Goal: Task Accomplishment & Management: Use online tool/utility

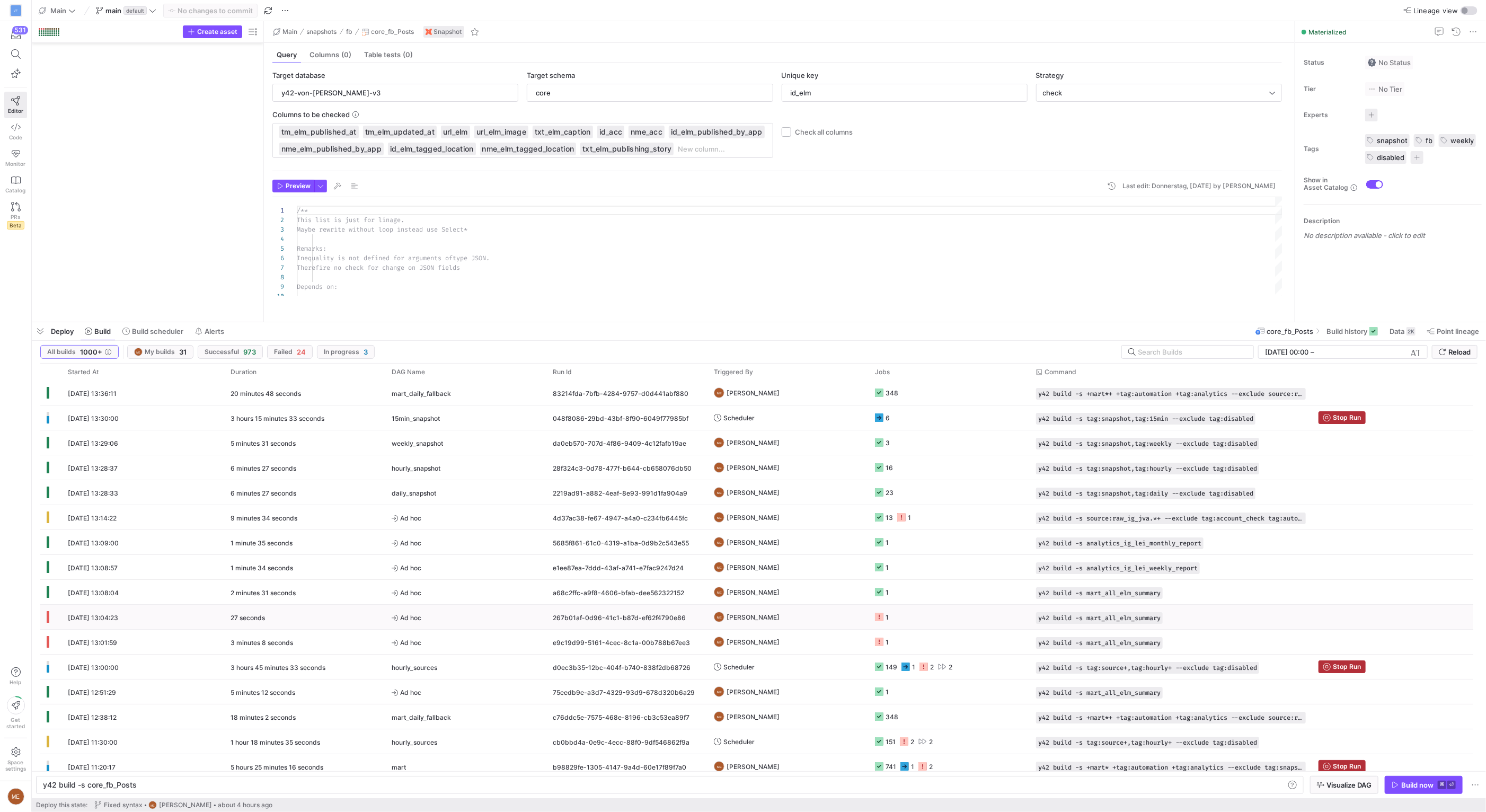
scroll to position [0, 92]
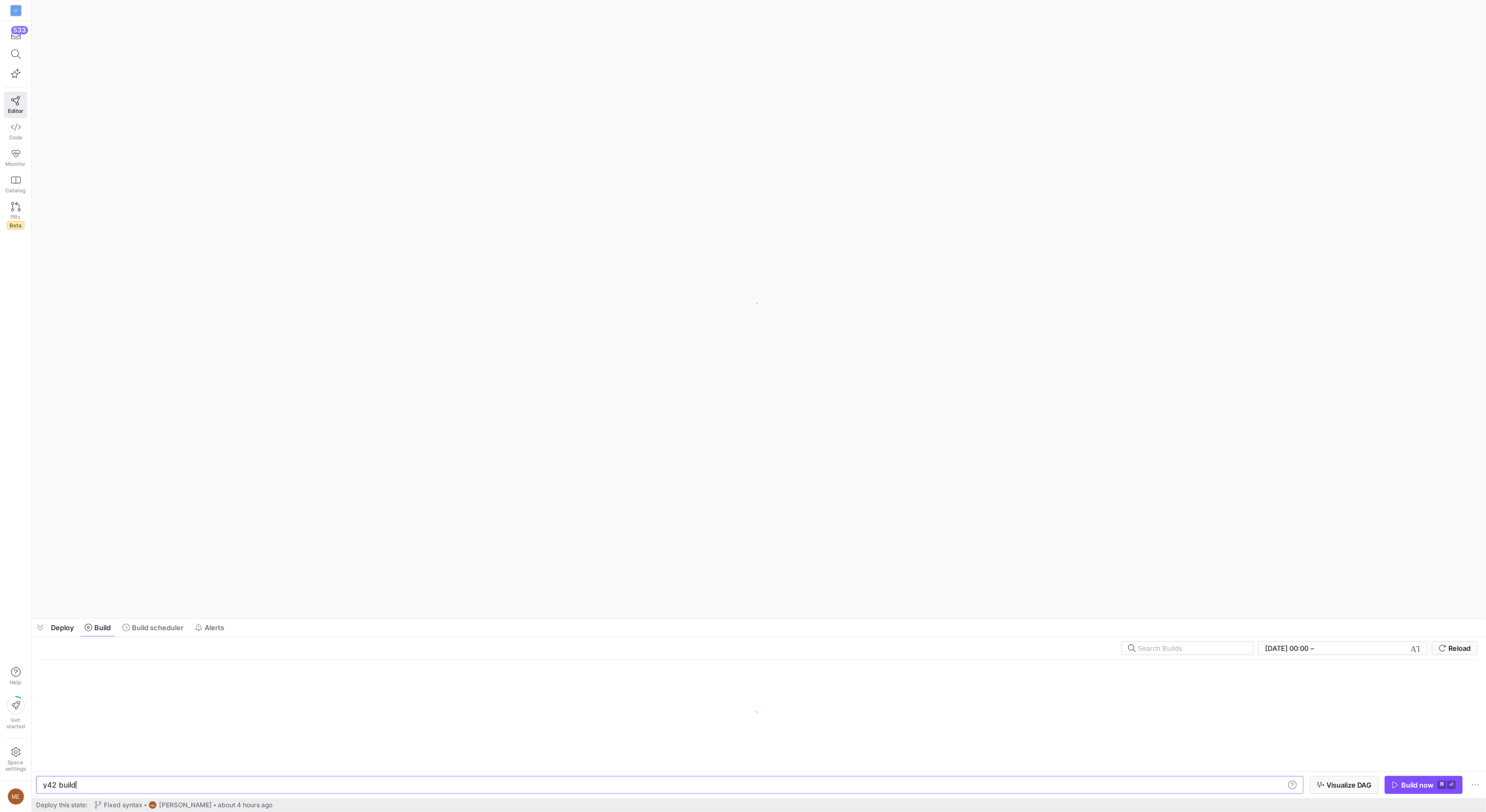
scroll to position [0, 32]
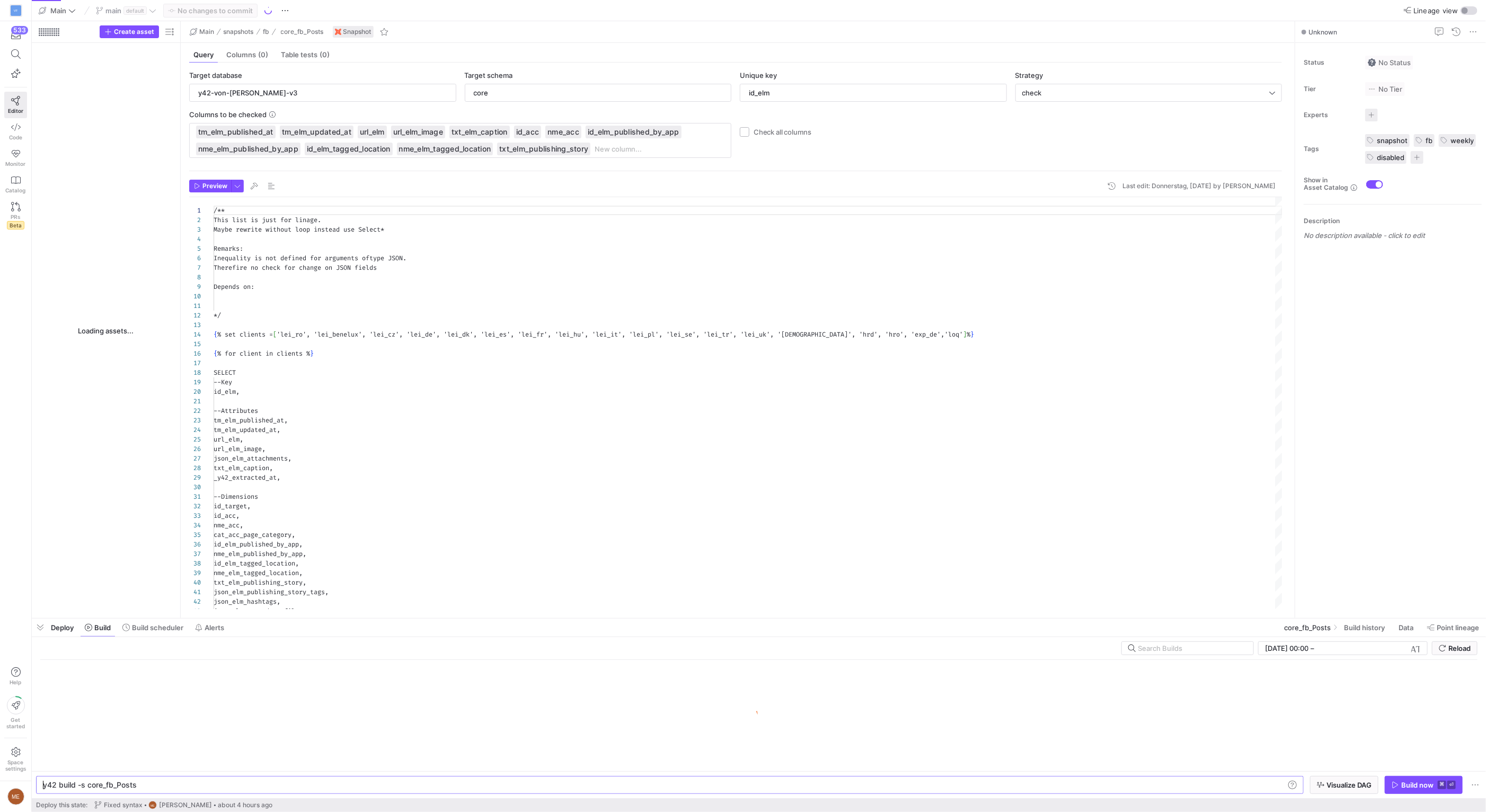
type textarea "y42 build -s core_fb_Posts"
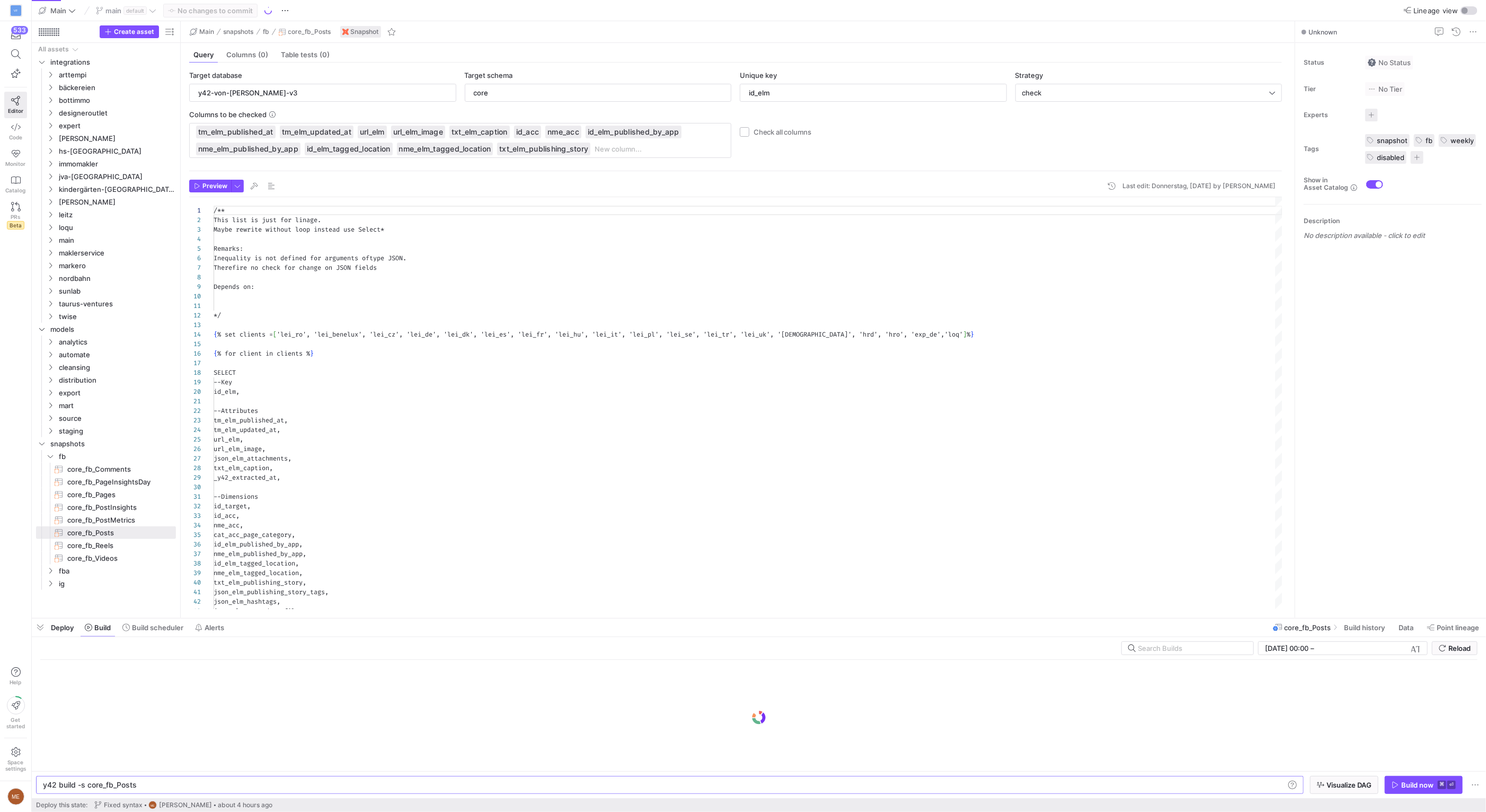
scroll to position [95, 0]
